Goal: Information Seeking & Learning: Learn about a topic

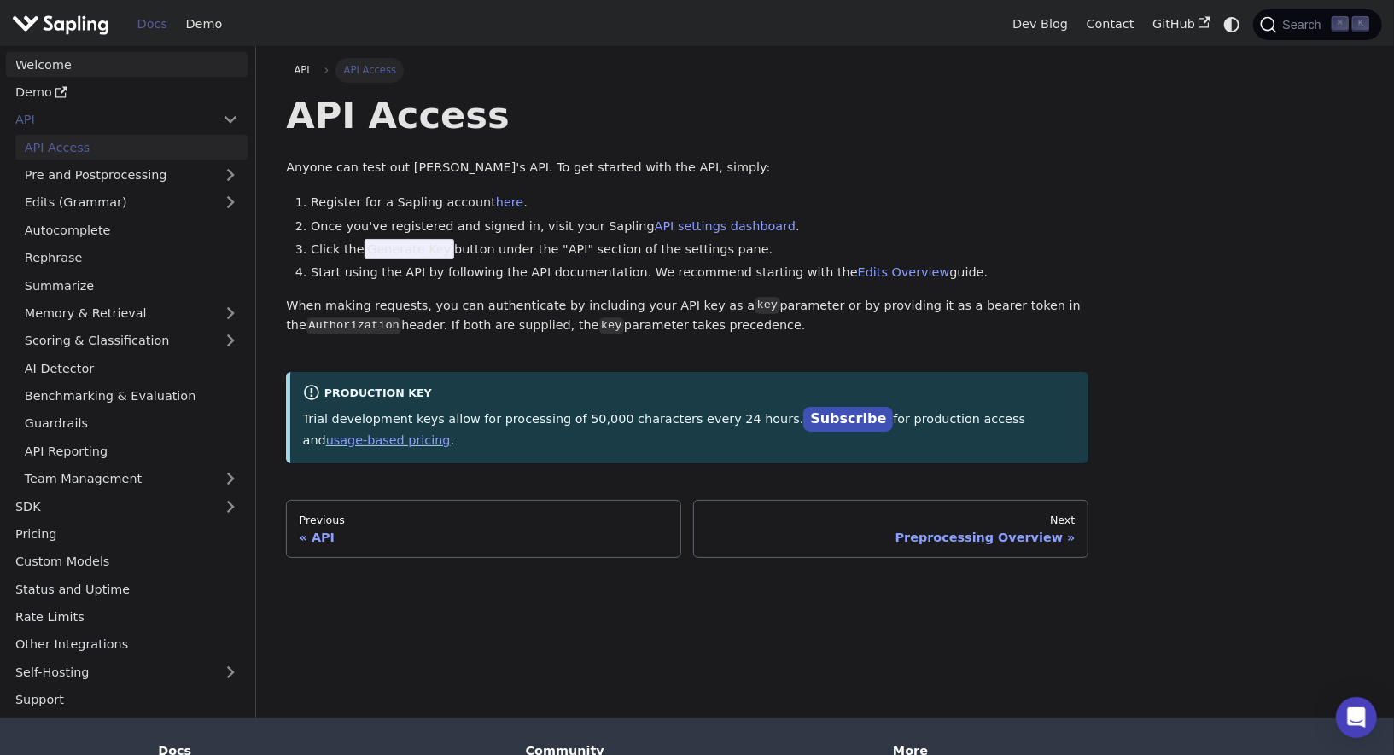
click at [64, 73] on link "Welcome" at bounding box center [127, 64] width 242 height 25
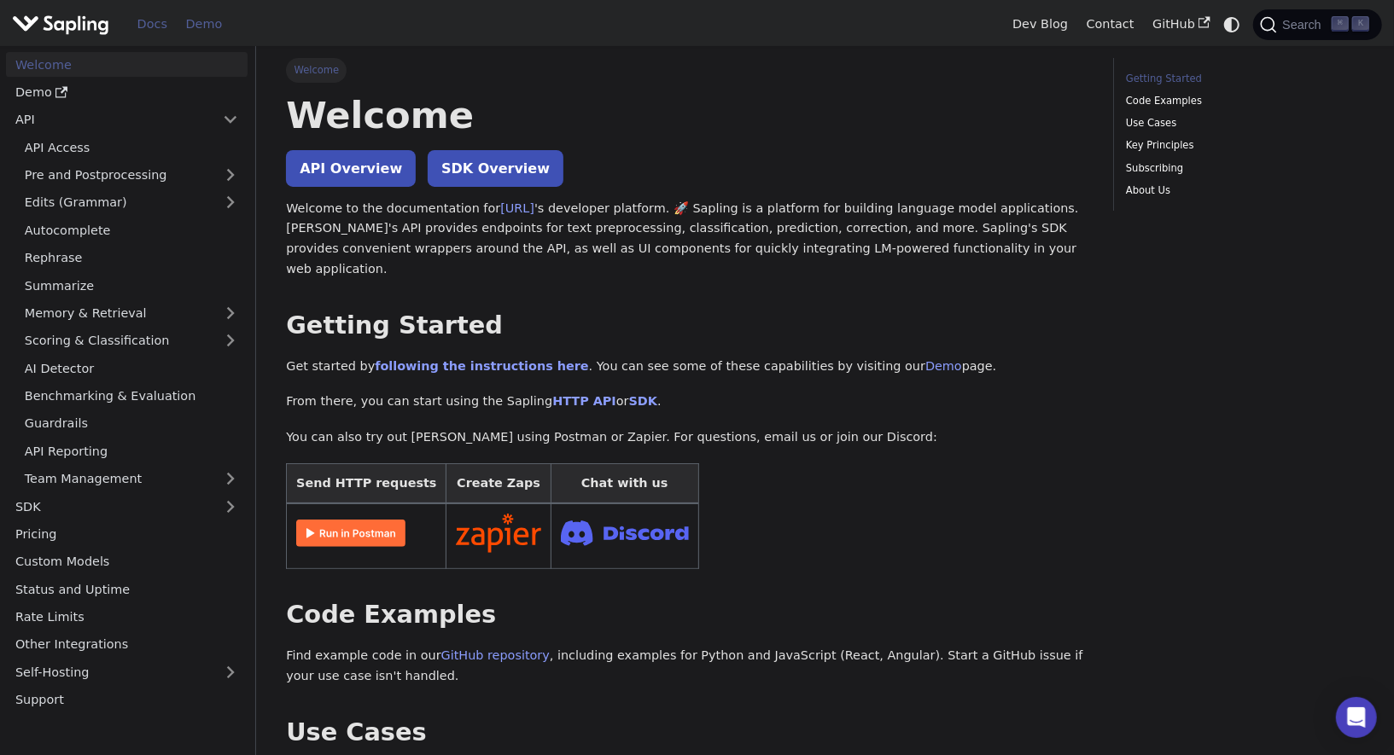
click at [199, 26] on link "Demo" at bounding box center [204, 24] width 55 height 26
click at [723, 252] on p "Welcome to the documentation for Sapling.ai 's developer platform. 🚀 Sapling is…" at bounding box center [687, 239] width 802 height 81
